Goal: Check status: Check status

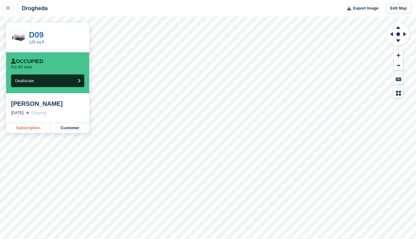
click at [25, 126] on link "Subscription" at bounding box center [28, 128] width 45 height 10
click at [20, 129] on link "Subscription" at bounding box center [28, 128] width 45 height 10
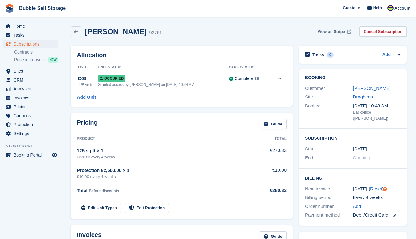
click at [334, 28] on link "View on Stripe" at bounding box center [334, 31] width 37 height 10
click at [340, 30] on span "View on Stripe" at bounding box center [331, 32] width 27 height 6
